Goal: Task Accomplishment & Management: Manage account settings

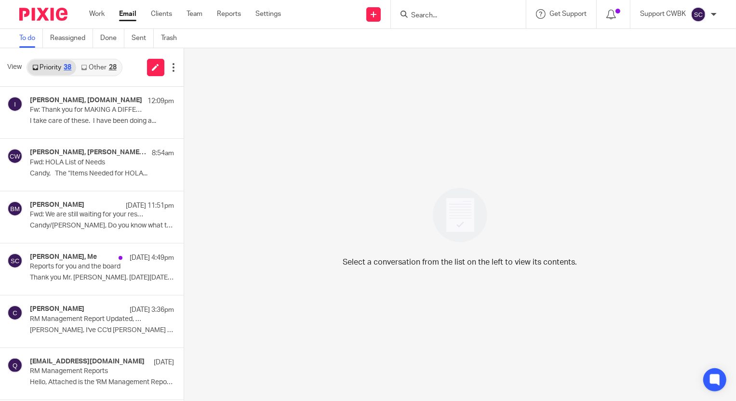
click at [95, 67] on link "Other 28" at bounding box center [98, 67] width 45 height 15
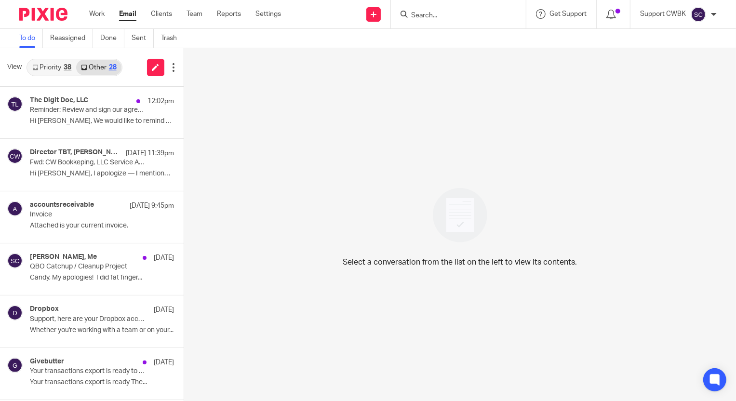
click at [38, 68] on icon at bounding box center [35, 68] width 6 height 6
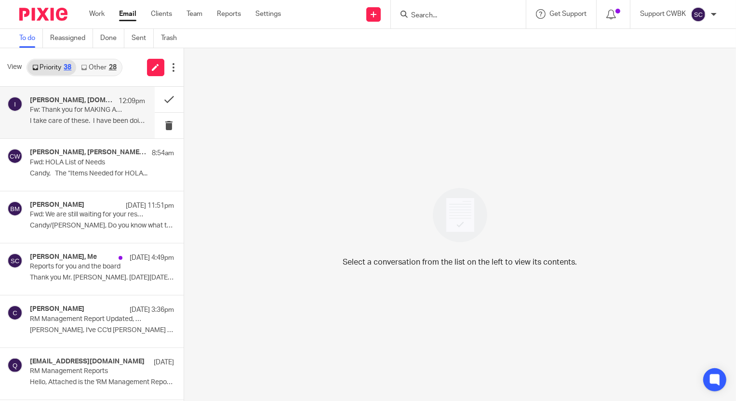
click at [53, 115] on div "[PERSON_NAME], [DOMAIN_NAME] 12:09pm Fw: Thank you for MAKING A DIFFERENCE! I t…" at bounding box center [87, 112] width 115 height 32
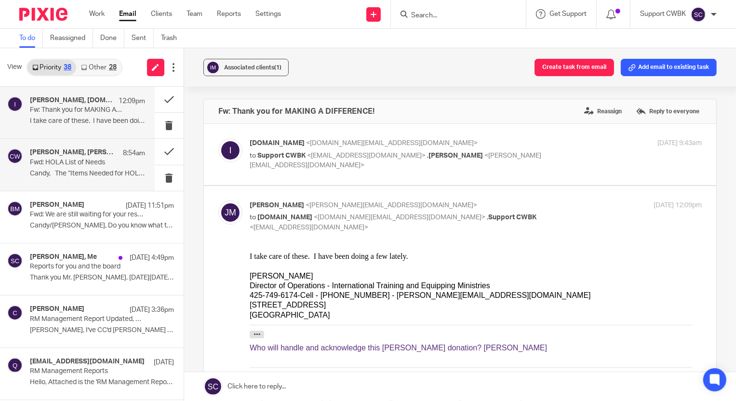
click at [74, 167] on div "[PERSON_NAME], [PERSON_NAME], [PERSON_NAME] 8:54am Fwd: HOLA List of Needs Cand…" at bounding box center [87, 164] width 115 height 32
